Goal: Navigation & Orientation: Find specific page/section

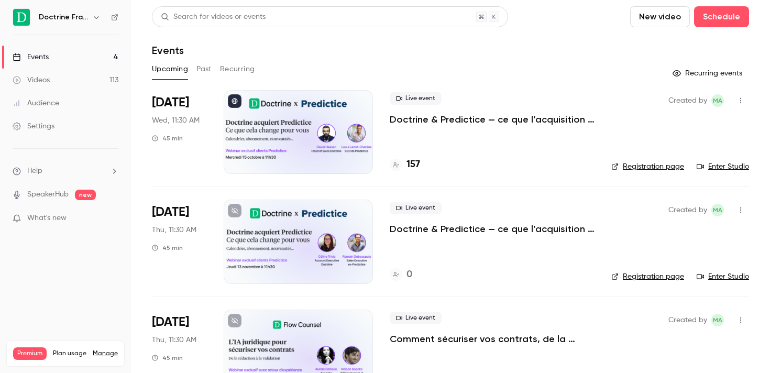
click at [80, 21] on h6 "Doctrine France" at bounding box center [63, 17] width 49 height 10
click at [92, 16] on icon "button" at bounding box center [96, 17] width 8 height 8
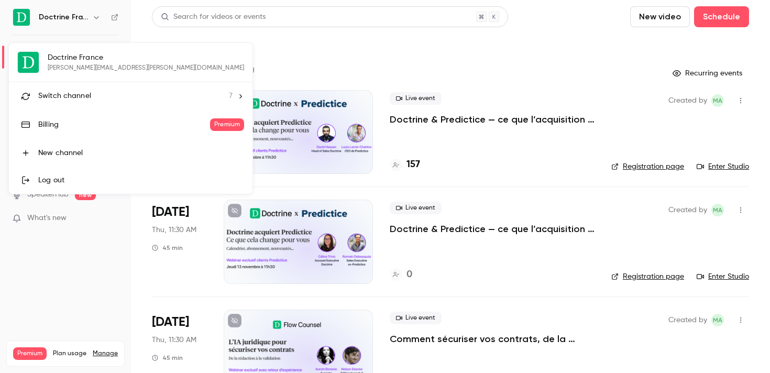
click at [86, 102] on li "Switch channel 7" at bounding box center [131, 96] width 244 height 28
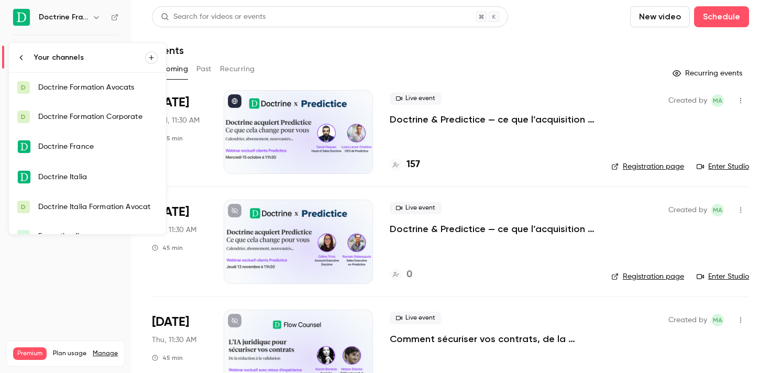
scroll to position [46, 0]
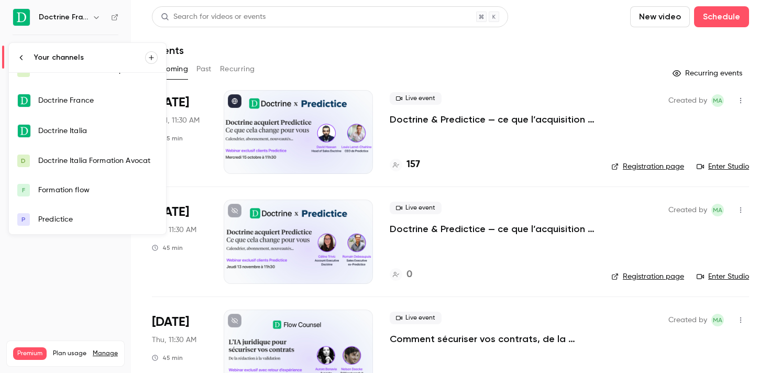
click at [86, 214] on div "Predictice" at bounding box center [97, 219] width 119 height 10
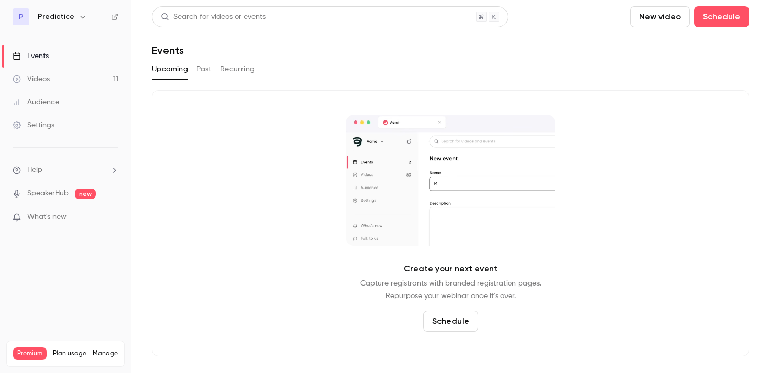
click at [203, 66] on button "Past" at bounding box center [203, 69] width 15 height 17
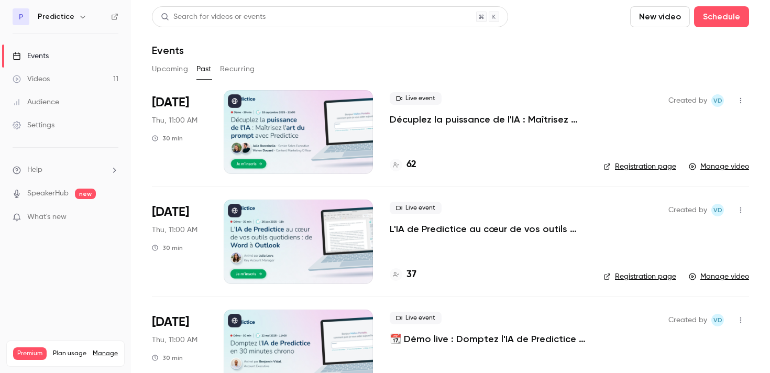
click at [65, 24] on div "P Predictice" at bounding box center [66, 16] width 106 height 17
click at [80, 15] on icon "button" at bounding box center [83, 17] width 8 height 8
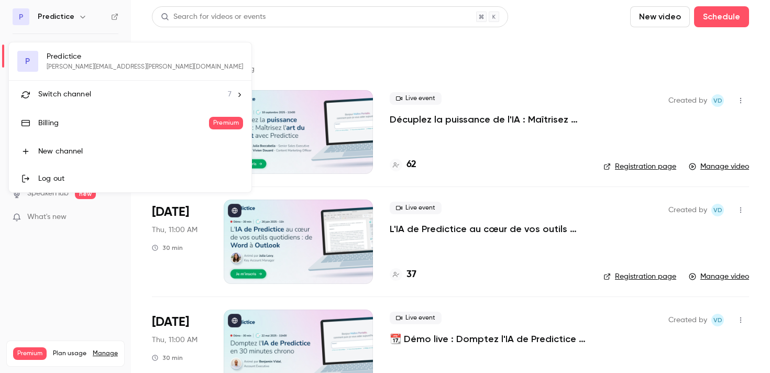
click at [92, 61] on div "P Predictice [PERSON_NAME][EMAIL_ADDRESS][PERSON_NAME][DOMAIN_NAME] Switch chan…" at bounding box center [130, 117] width 242 height 150
click at [84, 89] on span "Switch channel" at bounding box center [64, 94] width 53 height 11
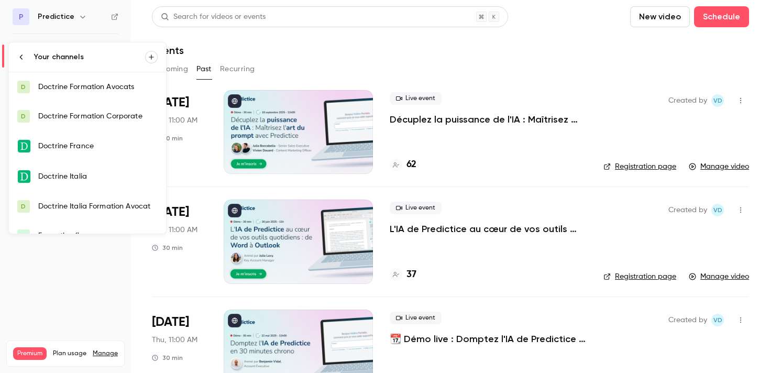
scroll to position [46, 0]
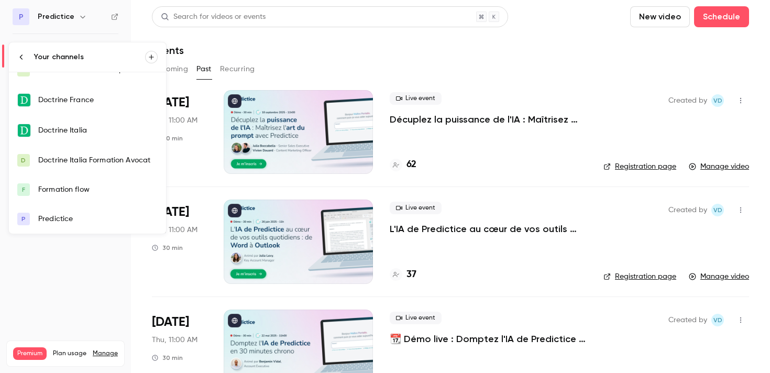
click at [482, 346] on div at bounding box center [385, 186] width 770 height 373
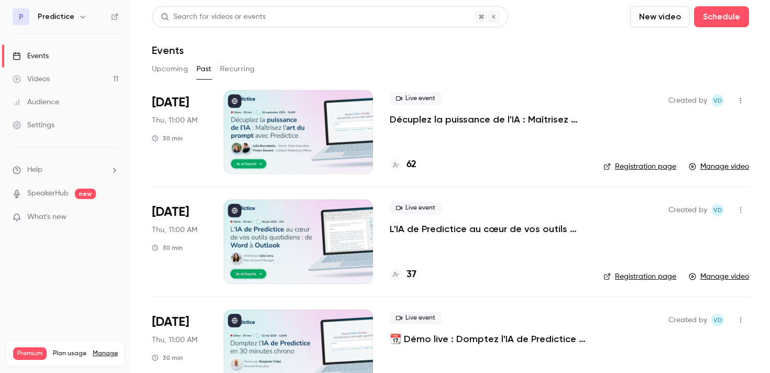
click at [171, 69] on button "Upcoming" at bounding box center [170, 69] width 36 height 17
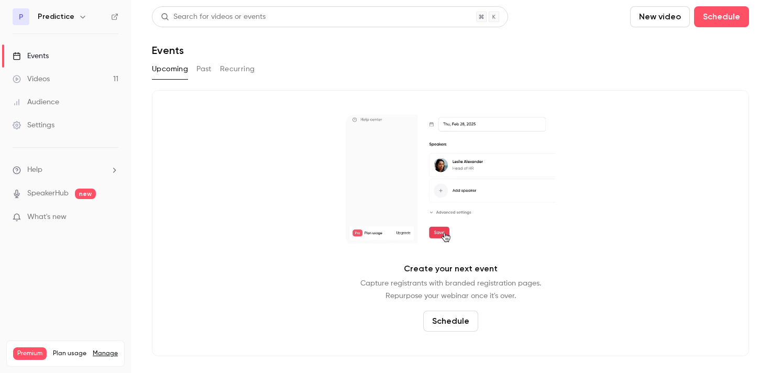
click at [81, 83] on link "Videos 11" at bounding box center [65, 79] width 131 height 23
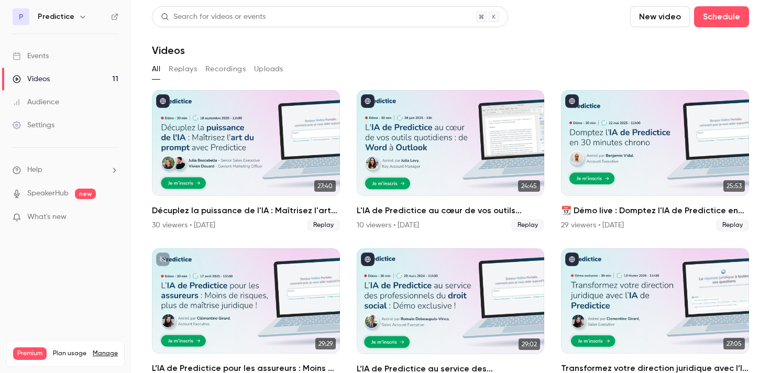
click at [73, 15] on div "Predictice" at bounding box center [70, 16] width 65 height 13
click at [83, 16] on icon "button" at bounding box center [83, 17] width 8 height 8
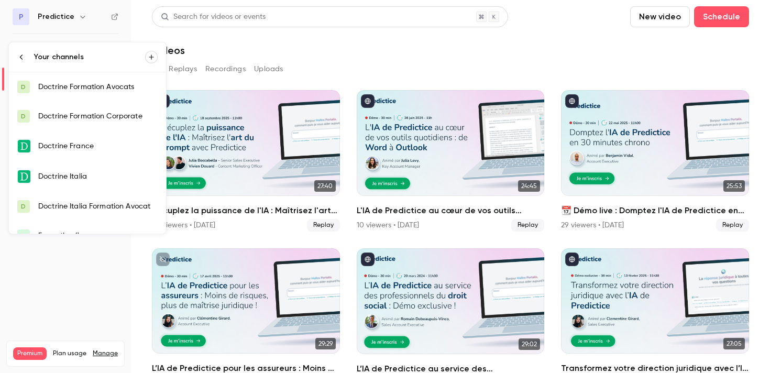
click at [358, 48] on div at bounding box center [385, 186] width 770 height 373
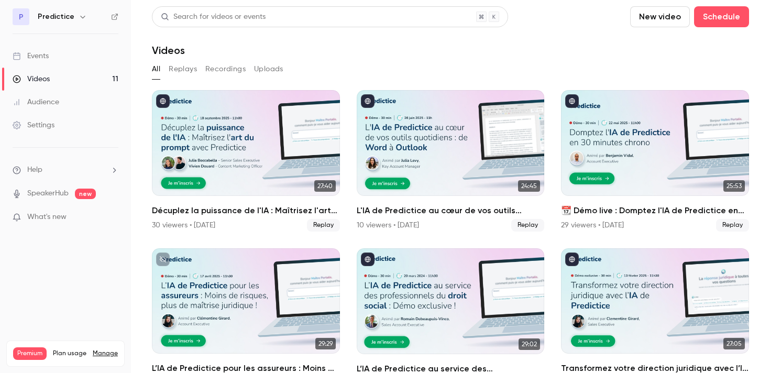
click at [57, 24] on div "P Predictice" at bounding box center [66, 16] width 106 height 17
click at [61, 18] on h6 "Predictice" at bounding box center [56, 17] width 37 height 10
click at [79, 18] on icon "button" at bounding box center [83, 17] width 8 height 8
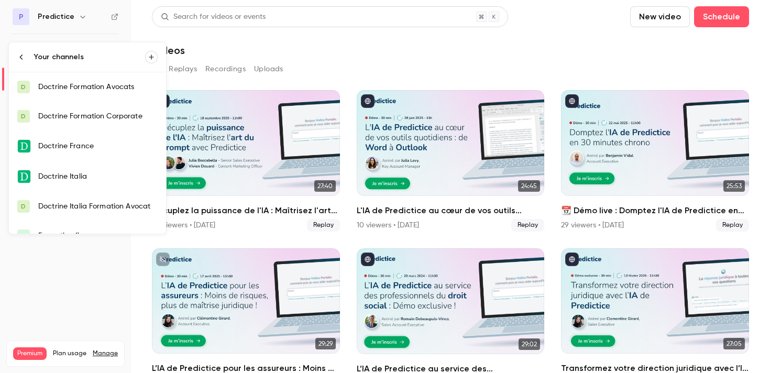
scroll to position [46, 0]
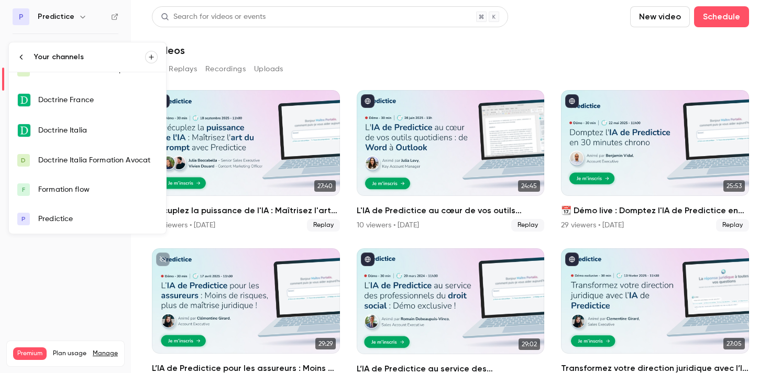
click at [74, 187] on div "Formation flow" at bounding box center [97, 189] width 119 height 10
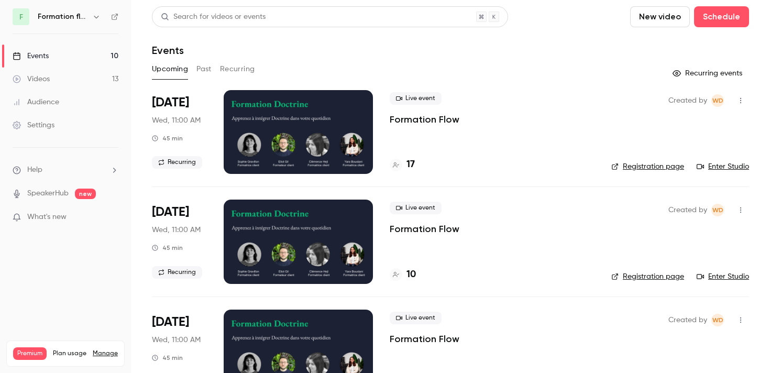
click at [412, 164] on h4 "17" at bounding box center [410, 165] width 8 height 14
